Goal: Contribute content: Add original content to the website for others to see

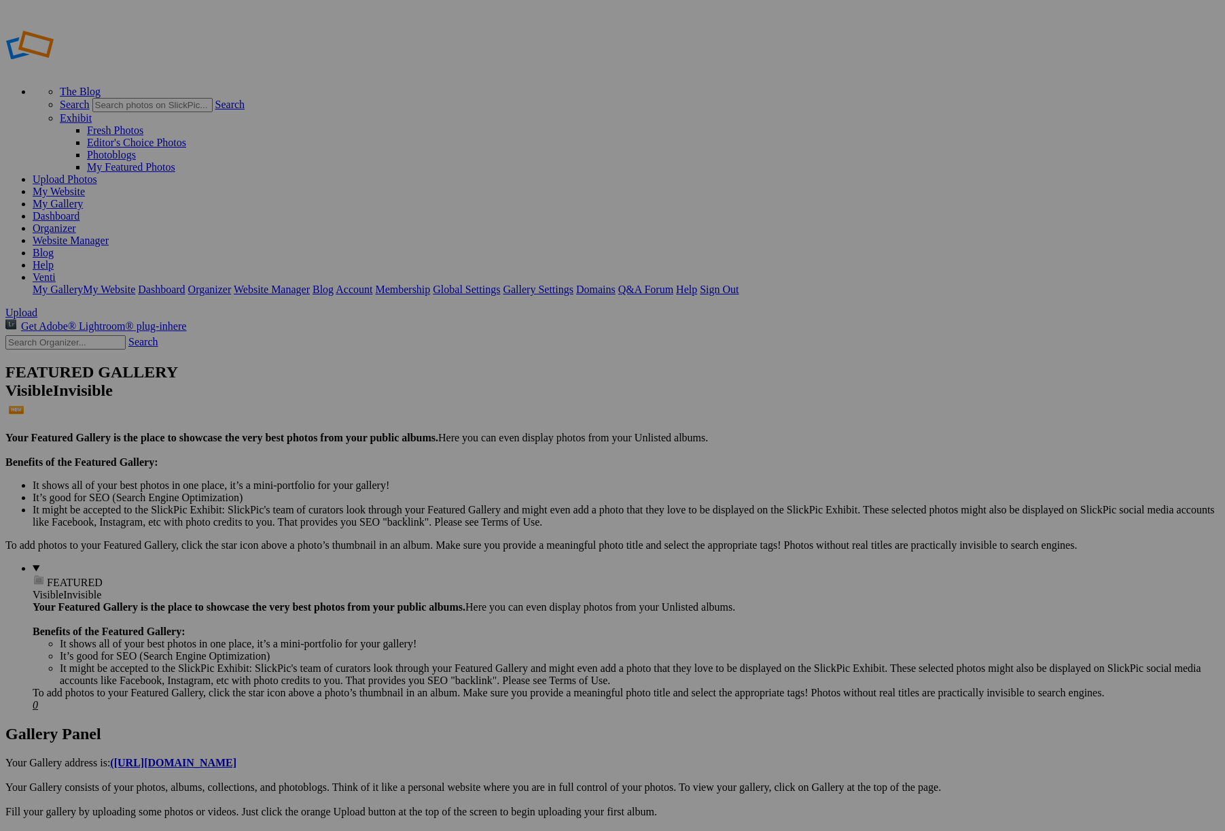
type input "Caitlin"
